Goal: Task Accomplishment & Management: Manage account settings

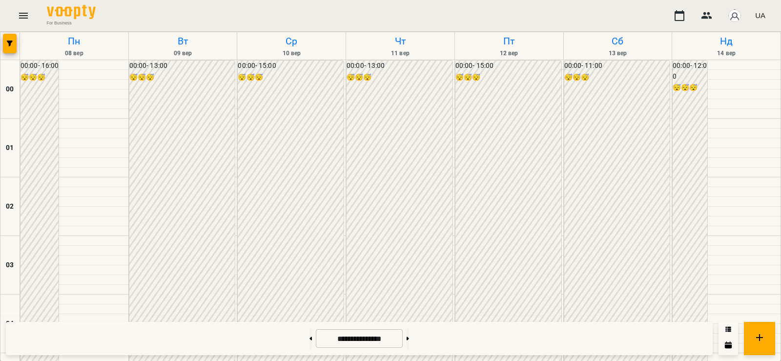
scroll to position [570, 0]
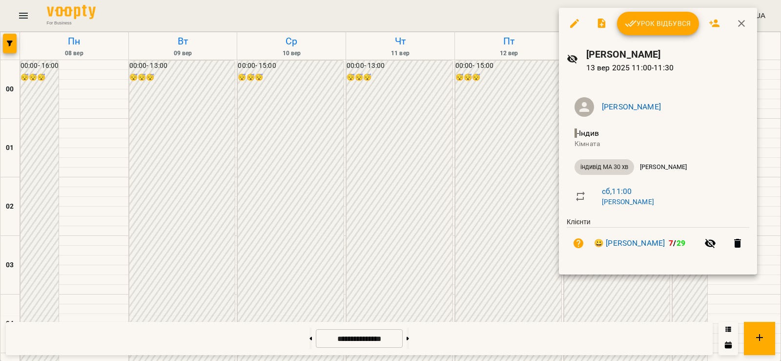
click at [651, 27] on span "Урок відбувся" at bounding box center [658, 24] width 66 height 12
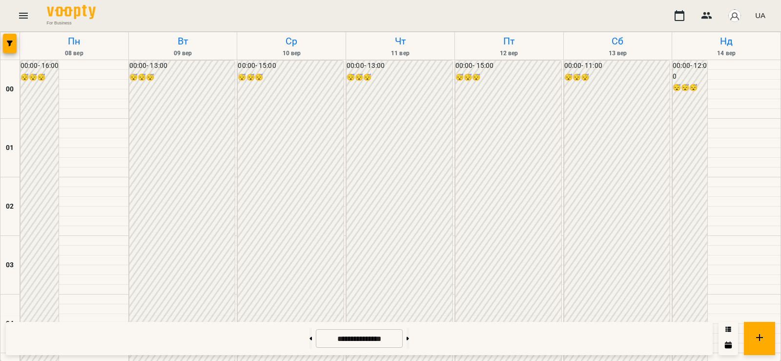
scroll to position [683, 0]
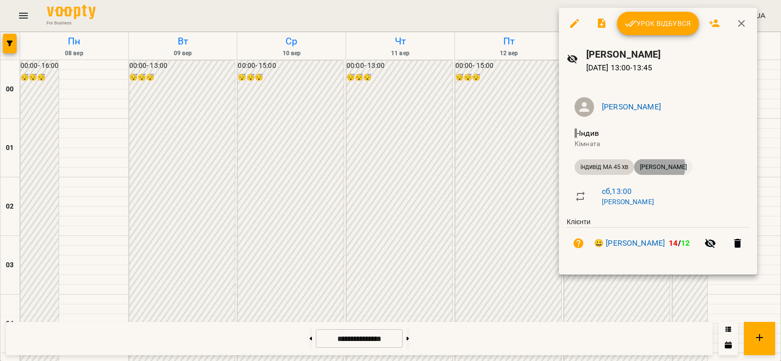
click at [659, 166] on span "[PERSON_NAME]" at bounding box center [663, 167] width 59 height 9
